Goal: Connect with others: Connect with other users

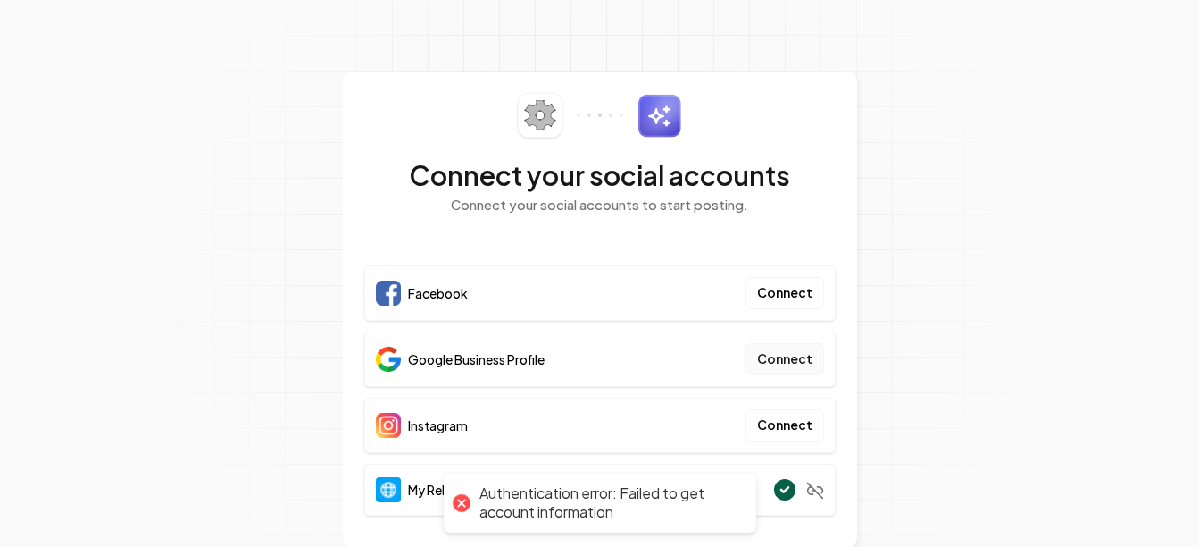
click at [792, 359] on button "Connect" at bounding box center [785, 359] width 79 height 32
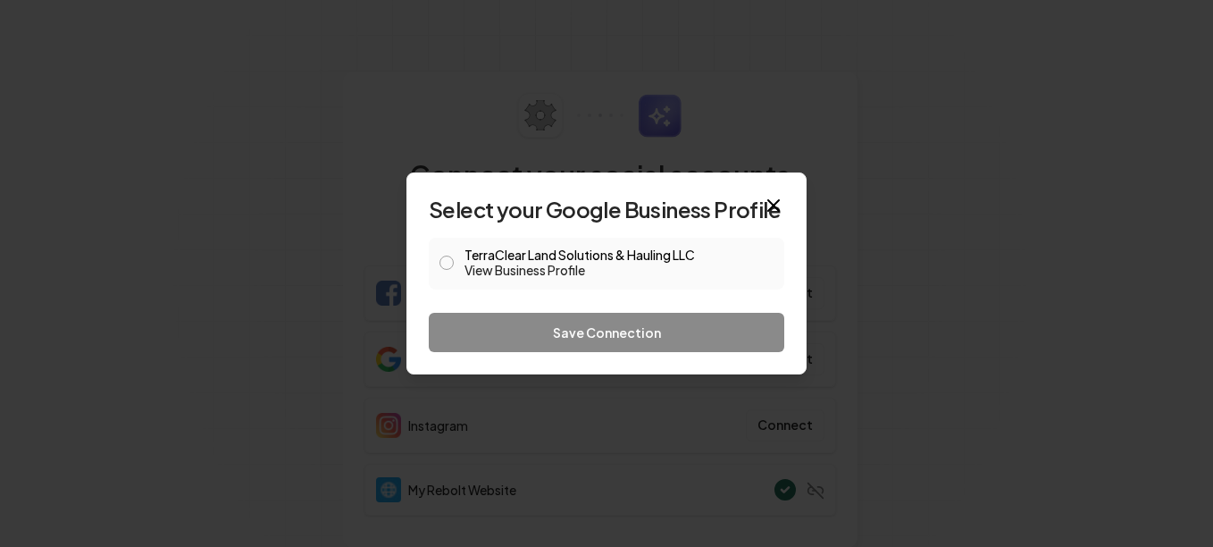
click at [447, 263] on button "TerraClear Land Solutions & Hauling LLC View Business Profile" at bounding box center [446, 262] width 14 height 14
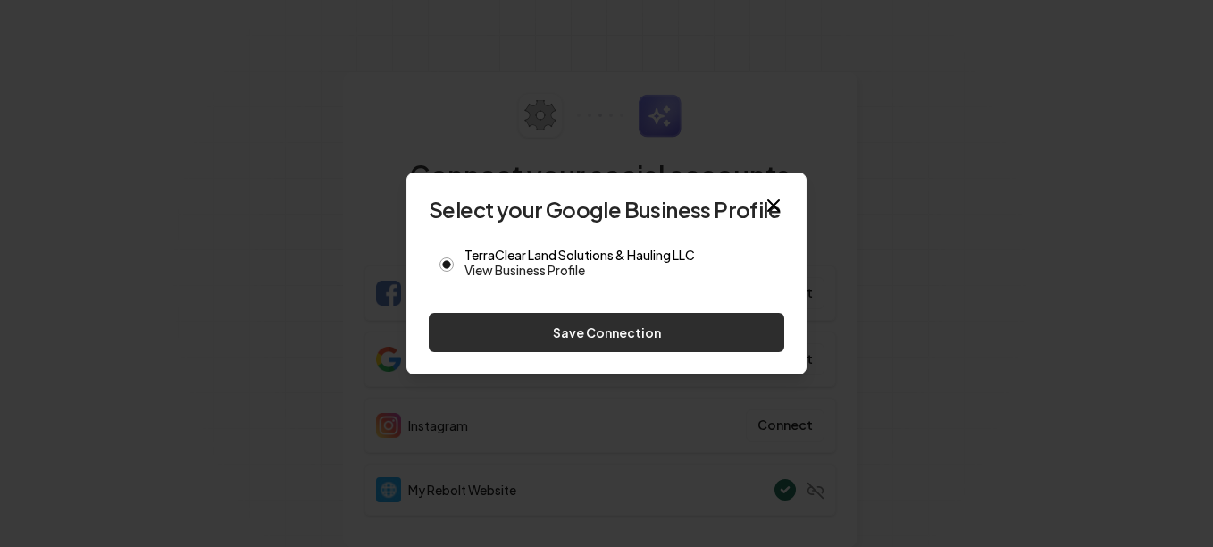
click at [578, 336] on button "Save Connection" at bounding box center [606, 332] width 355 height 39
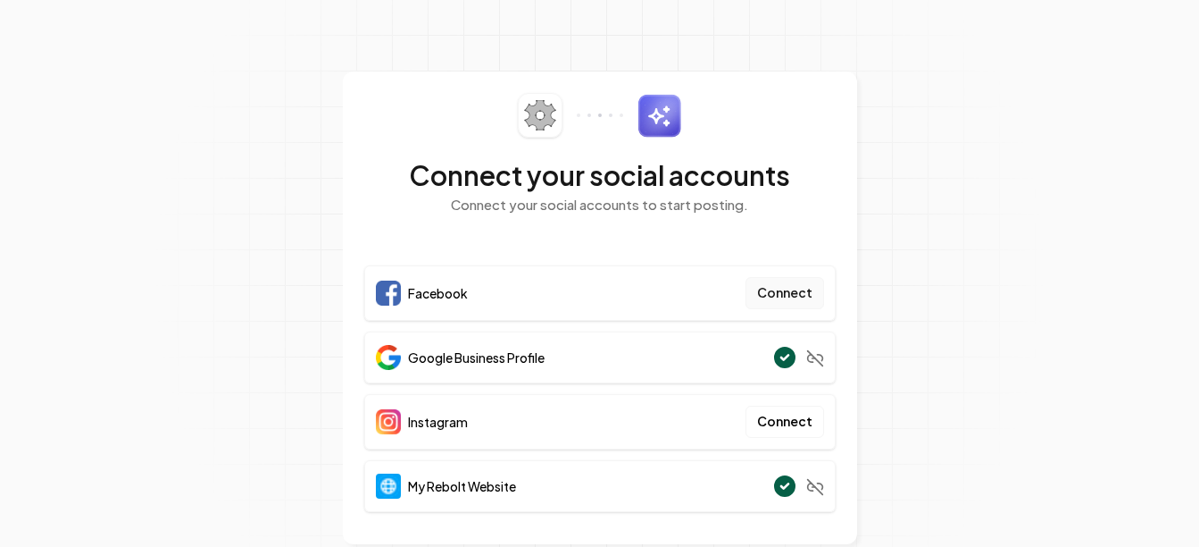
drag, startPoint x: 797, startPoint y: 291, endPoint x: 797, endPoint y: 302, distance: 10.8
click at [797, 302] on button "Connect" at bounding box center [785, 293] width 79 height 32
click at [797, 304] on button "Connect" at bounding box center [785, 293] width 79 height 32
click at [1006, 222] on section "Connect your social accounts Connect your social accounts to start posting. Fac…" at bounding box center [599, 290] width 1199 height 580
click at [799, 281] on button "Connect" at bounding box center [785, 293] width 79 height 32
